Goal: Transaction & Acquisition: Book appointment/travel/reservation

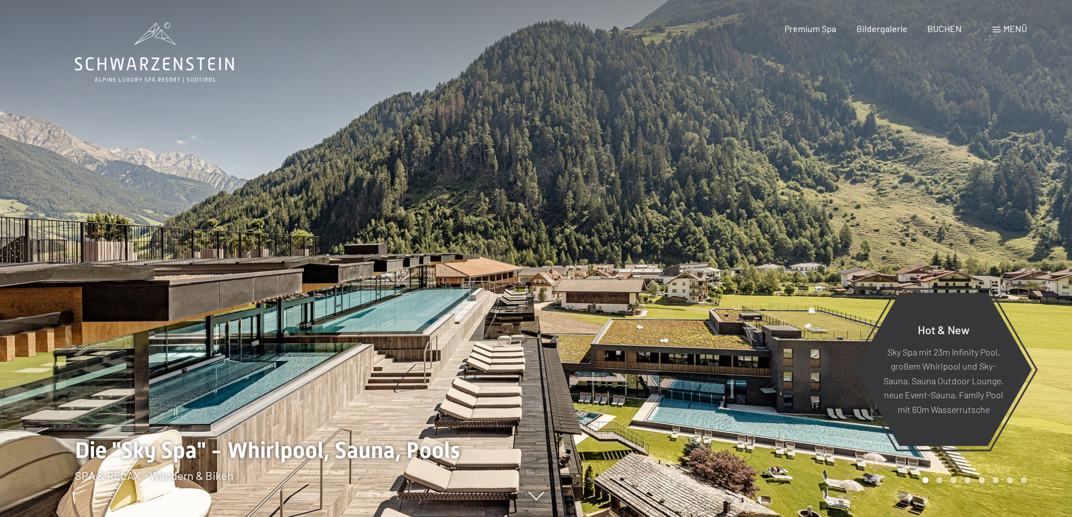
click at [885, 29] on span "Bildergalerie" at bounding box center [882, 28] width 51 height 11
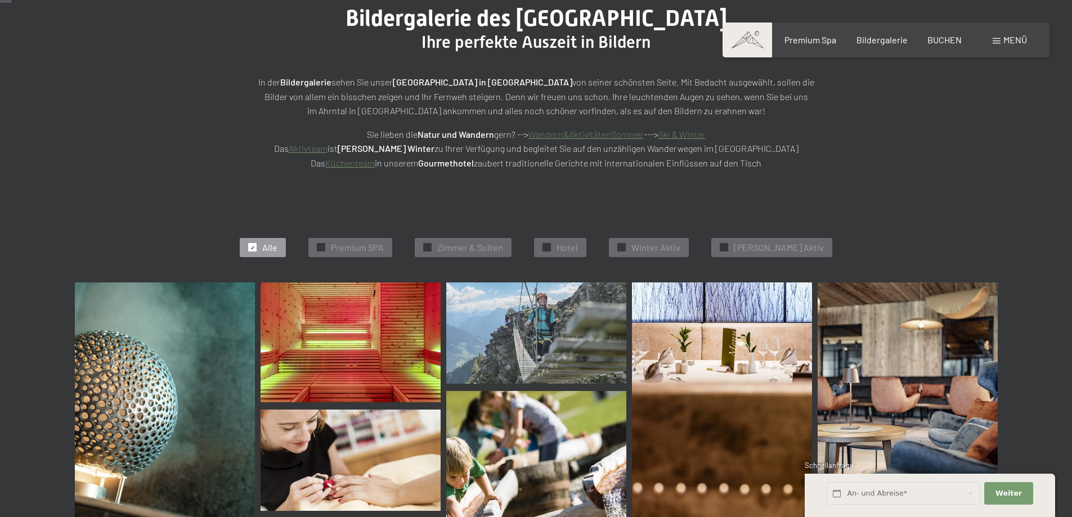
scroll to position [169, 0]
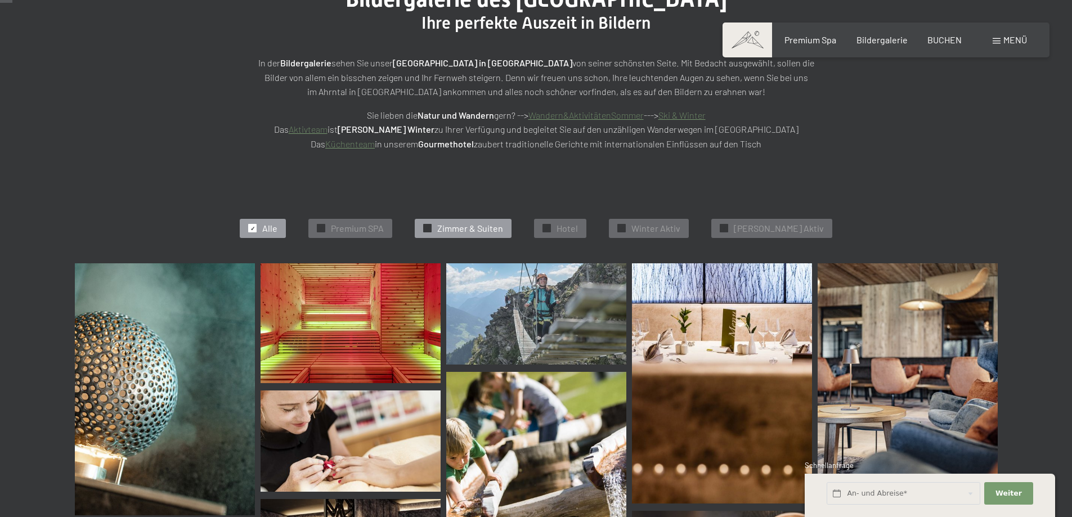
click at [478, 223] on span "Zimmer & Suiten" at bounding box center [470, 228] width 66 height 12
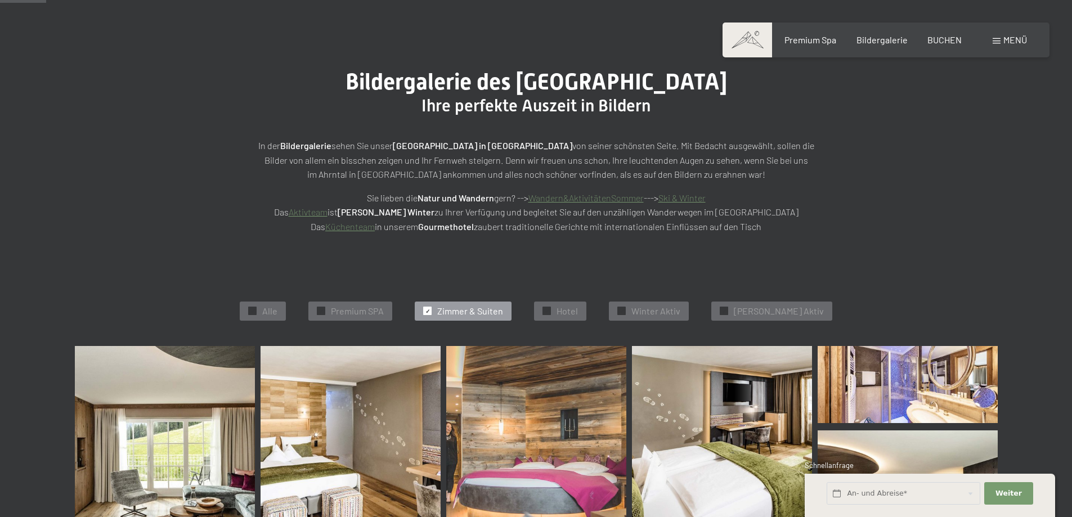
scroll to position [59, 0]
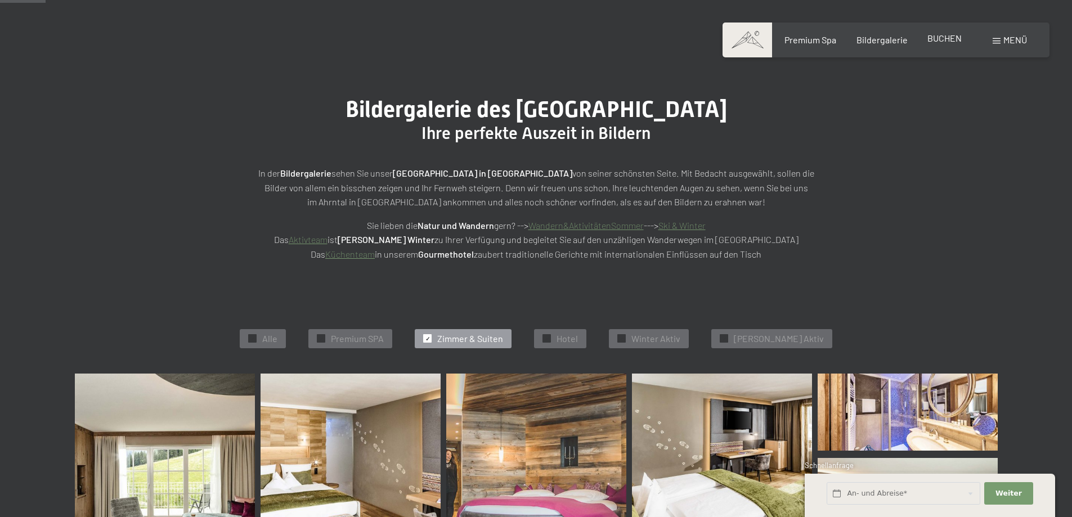
click at [948, 38] on span "BUCHEN" at bounding box center [945, 38] width 34 height 11
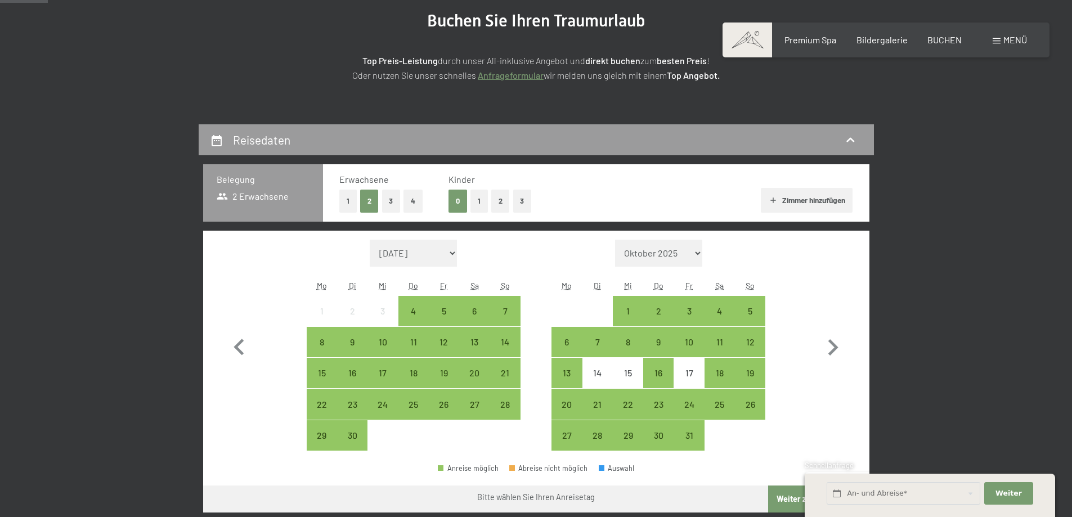
scroll to position [169, 0]
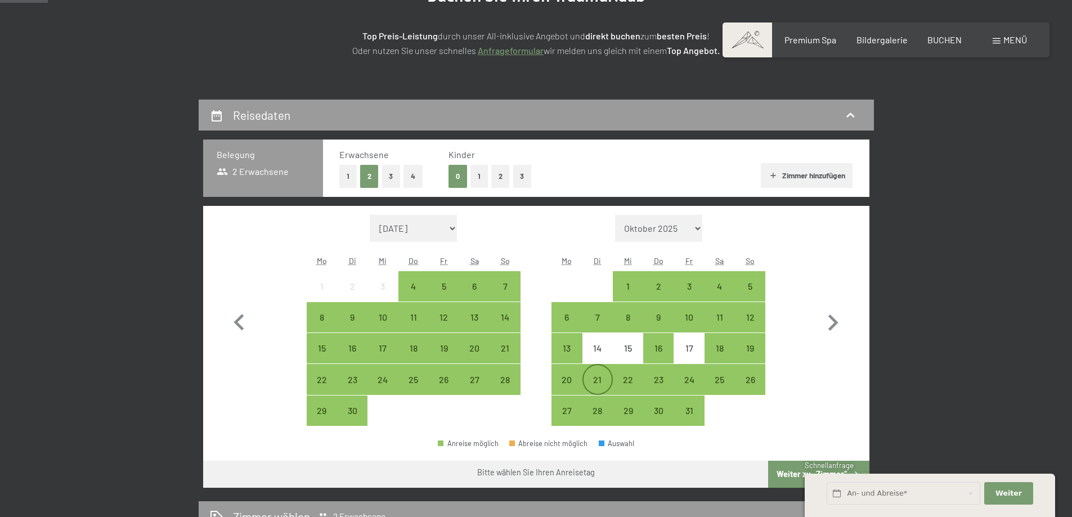
click at [597, 378] on div "21" at bounding box center [598, 389] width 28 height 28
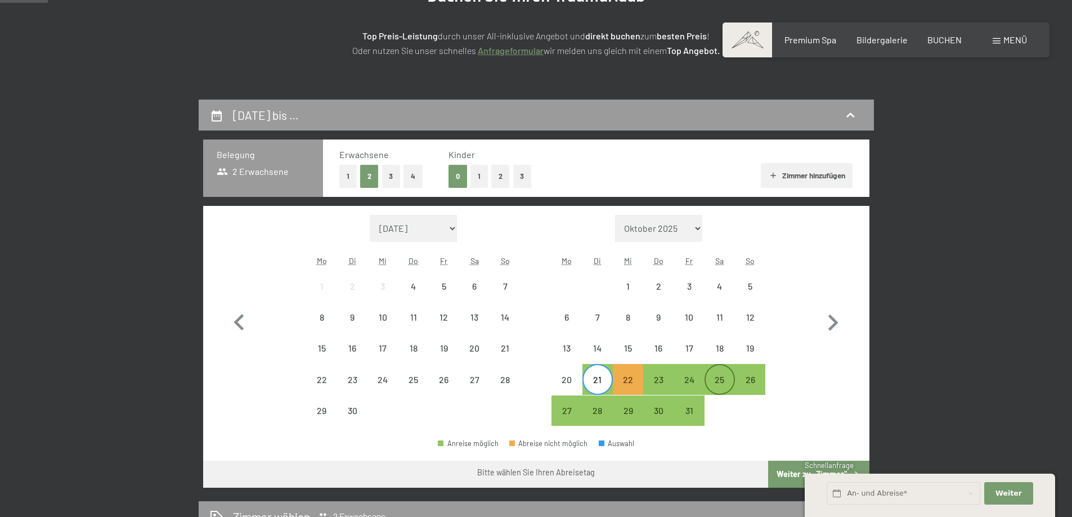
click at [722, 378] on div "25" at bounding box center [720, 389] width 28 height 28
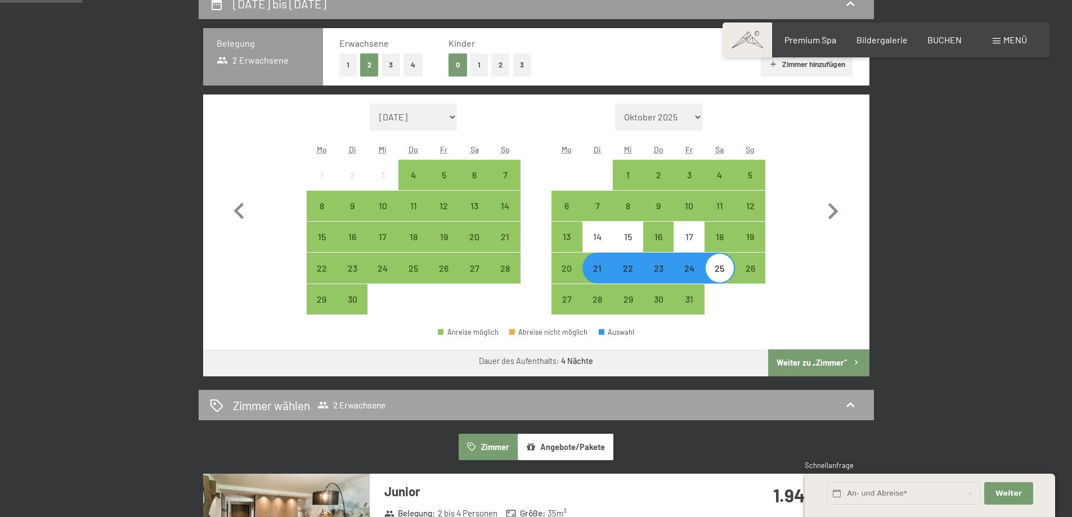
scroll to position [281, 0]
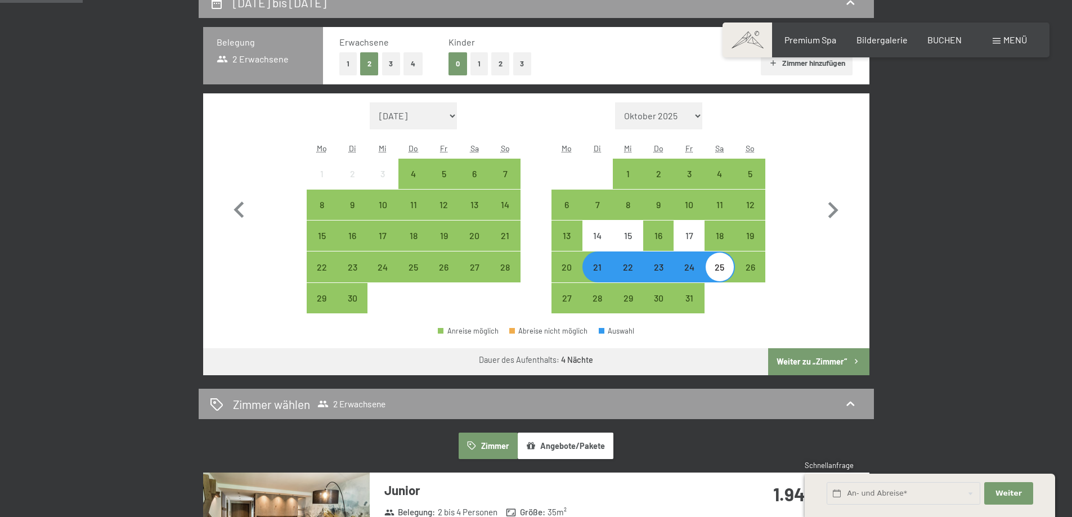
click at [822, 360] on button "Weiter zu „Zimmer“" at bounding box center [818, 361] width 101 height 27
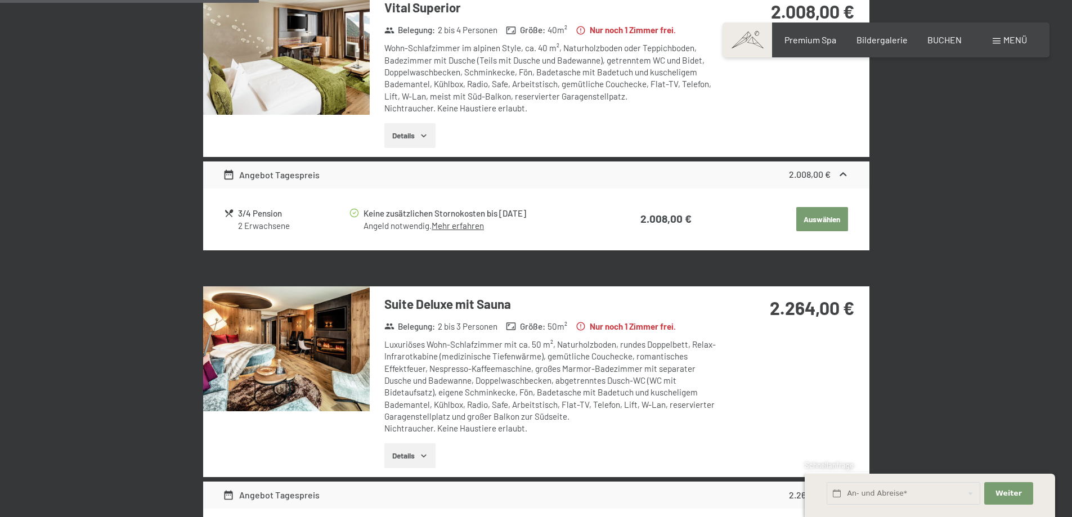
scroll to position [662, 0]
